Goal: Navigation & Orientation: Find specific page/section

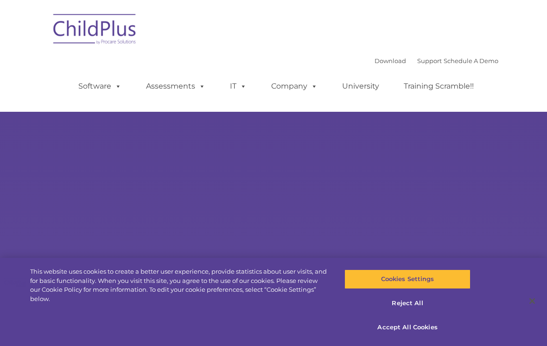
select select "MEDIUM"
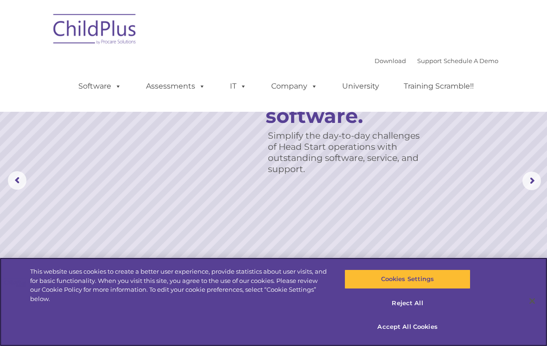
click at [430, 326] on button "Accept All Cookies" at bounding box center [407, 326] width 126 height 19
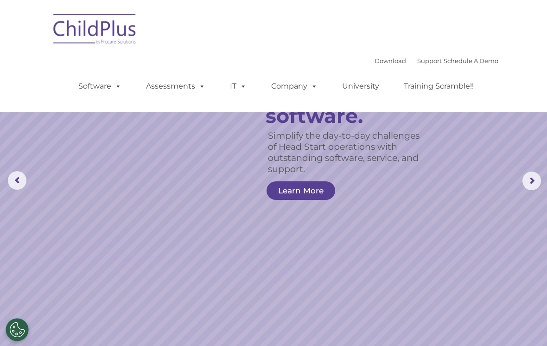
click at [532, 180] on rs-arrow at bounding box center [531, 180] width 19 height 19
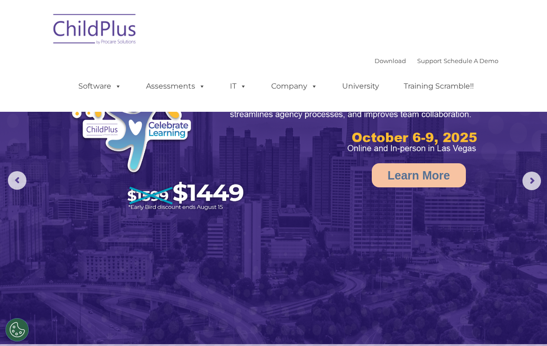
click at [90, 87] on link "Software" at bounding box center [100, 86] width 62 height 19
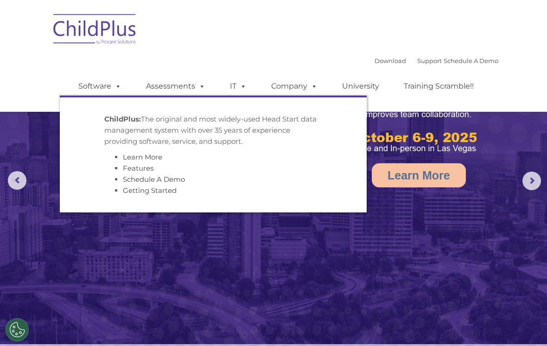
click at [16, 62] on nav "Download Support | Schedule A Demo  MENU MENU Software ChildPlus: The original…" at bounding box center [273, 56] width 547 height 112
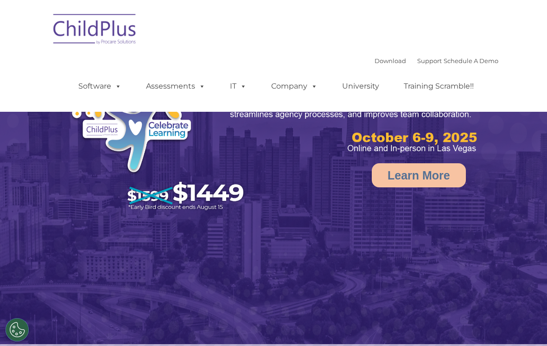
select select "MEDIUM"
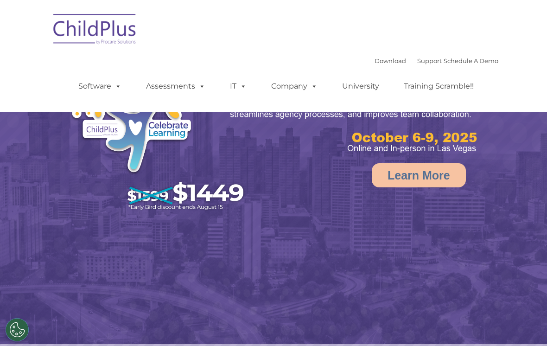
select select "MEDIUM"
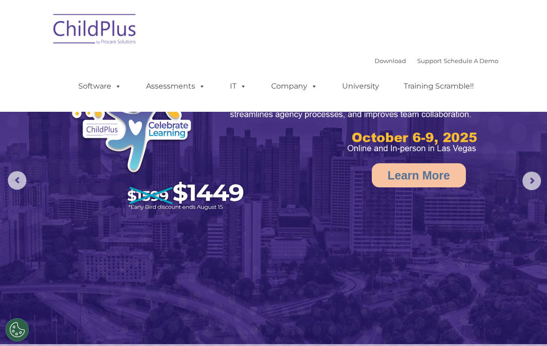
select select "MEDIUM"
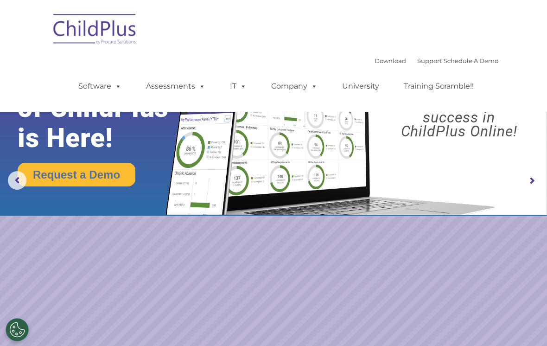
click at [464, 137] on rs-layer "Boost your productivity and streamline your success in ChildPlus Online!" at bounding box center [459, 103] width 162 height 69
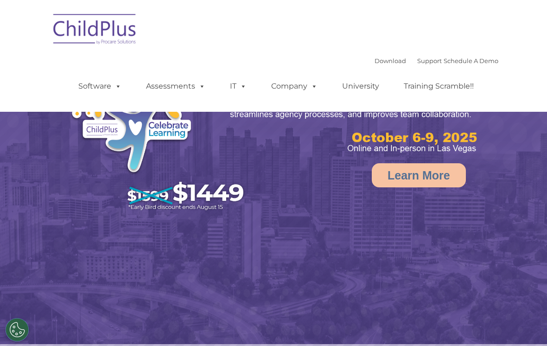
select select "MEDIUM"
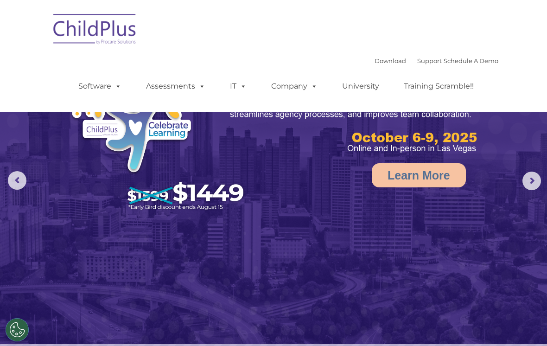
click at [373, 52] on div "Download Support | Schedule A Demo  MENU MENU Software ChildPlus: The original…" at bounding box center [273, 56] width 449 height 98
click at [116, 86] on span at bounding box center [116, 86] width 10 height 9
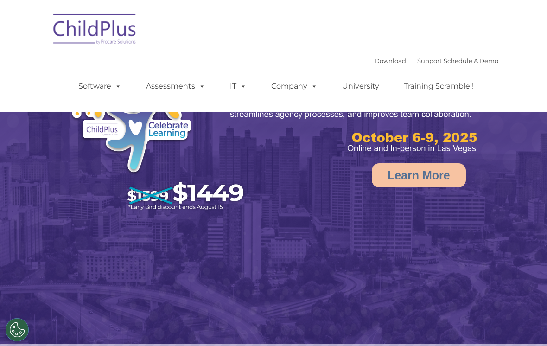
select select "MEDIUM"
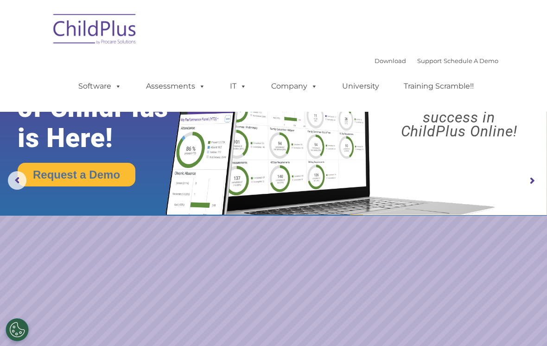
click at [527, 192] on img at bounding box center [273, 107] width 547 height 215
click at [529, 183] on rs-arrow at bounding box center [531, 180] width 19 height 19
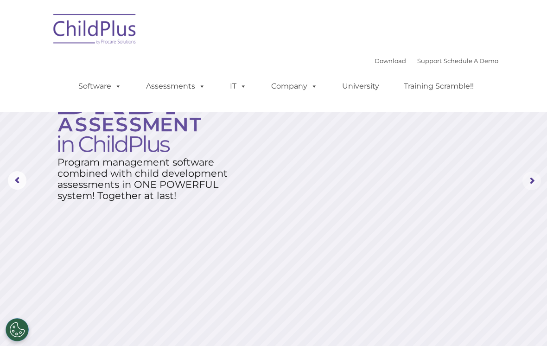
click at [532, 183] on rs-arrow at bounding box center [531, 180] width 19 height 19
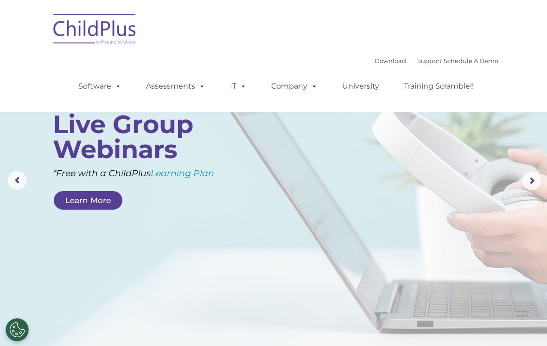
click at [89, 93] on link "Software" at bounding box center [100, 86] width 62 height 19
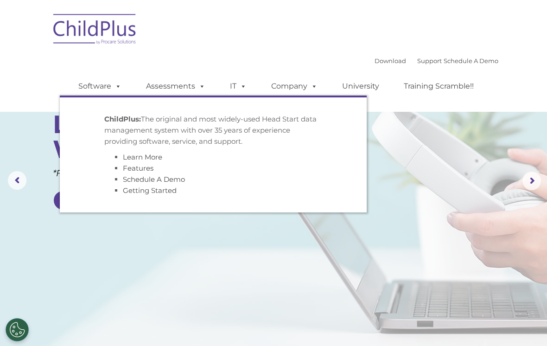
click at [121, 158] on ul "Learn More Features Schedule A Demo Getting Started" at bounding box center [213, 174] width 218 height 44
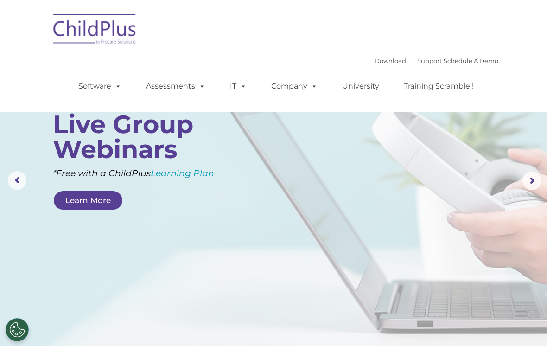
click at [62, 35] on img at bounding box center [95, 30] width 93 height 46
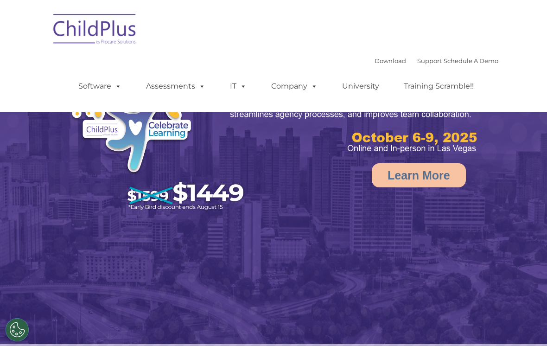
select select "MEDIUM"
